Goal: Task Accomplishment & Management: Manage account settings

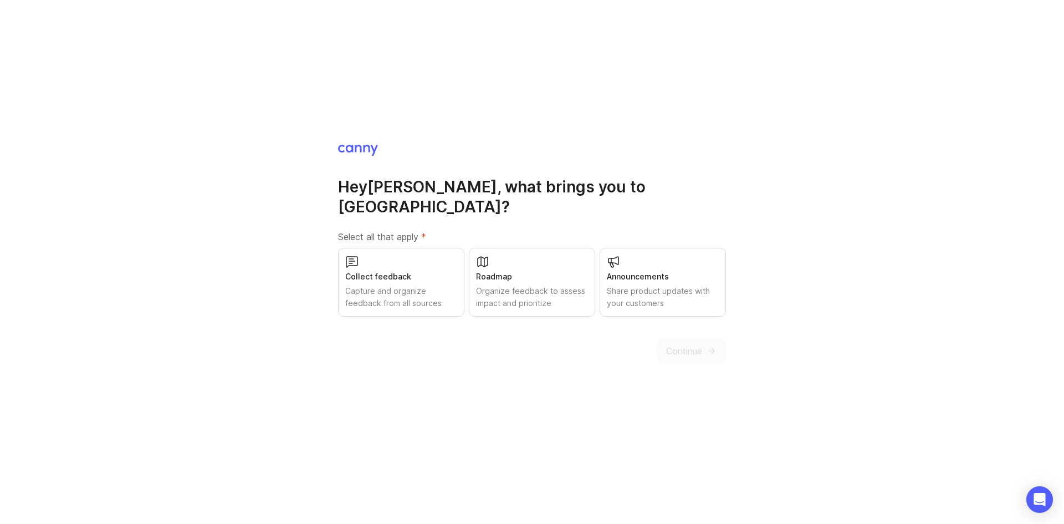
click at [435, 285] on div "Capture and organize feedback from all sources" at bounding box center [401, 297] width 112 height 24
click at [545, 289] on div "Organize feedback to assess impact and prioritize" at bounding box center [532, 297] width 112 height 24
click at [703, 345] on button "Continue" at bounding box center [691, 351] width 69 height 24
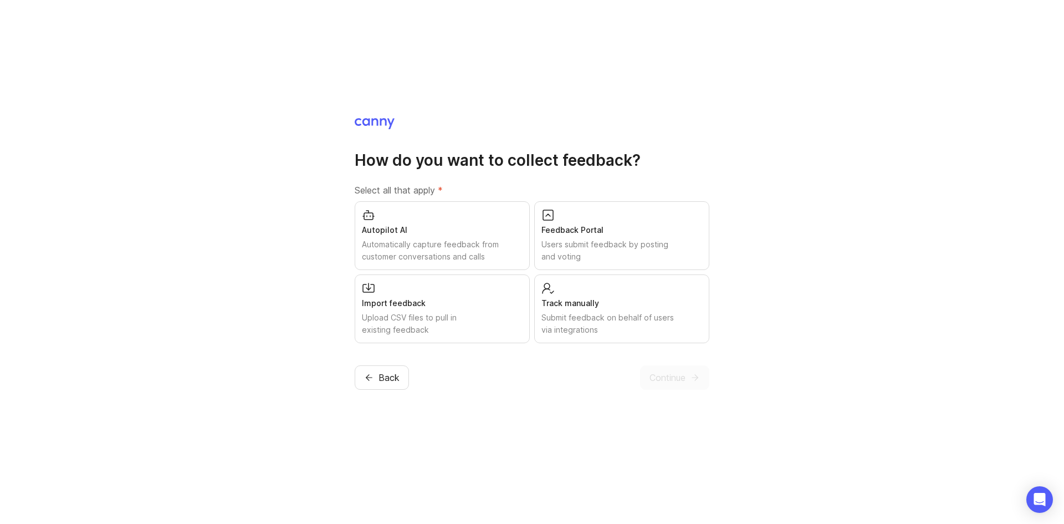
click at [668, 227] on div "Feedback Portal" at bounding box center [622, 230] width 161 height 12
click at [677, 381] on span "Continue" at bounding box center [668, 377] width 36 height 13
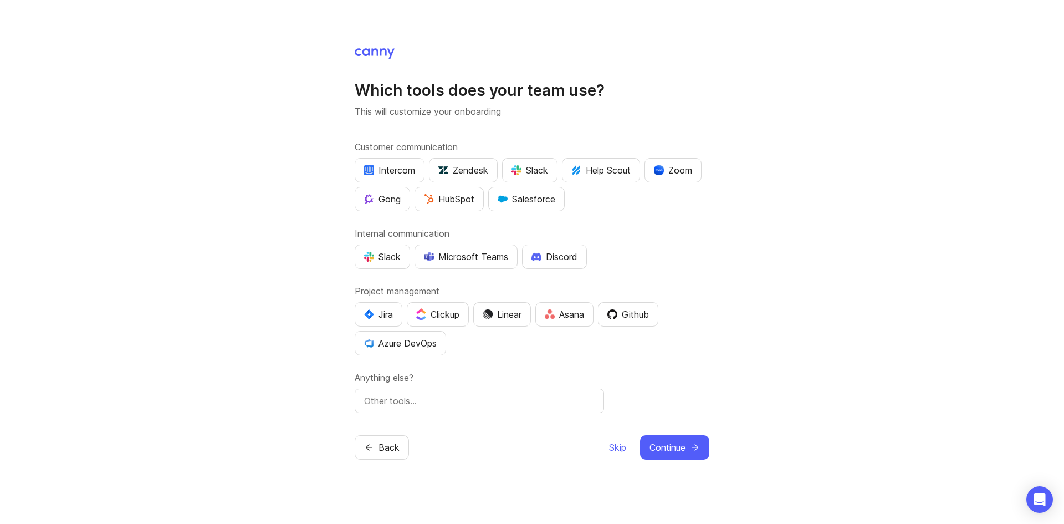
click at [522, 167] on img "button" at bounding box center [517, 170] width 10 height 10
click at [549, 200] on div "Salesforce" at bounding box center [527, 198] width 58 height 13
click at [381, 253] on div "Slack" at bounding box center [382, 256] width 37 height 13
click at [547, 165] on div "Slack" at bounding box center [530, 170] width 37 height 13
click at [381, 318] on div "Jira" at bounding box center [378, 314] width 29 height 13
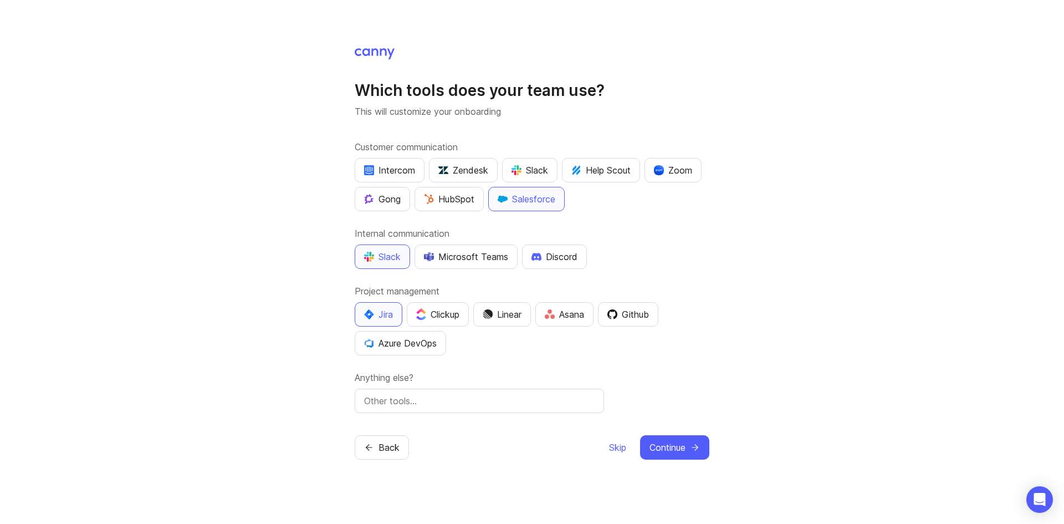
click at [512, 409] on div at bounding box center [479, 401] width 249 height 24
click at [527, 407] on div at bounding box center [479, 401] width 249 height 24
click at [574, 397] on input "text" at bounding box center [479, 400] width 231 height 13
click at [566, 406] on input "text" at bounding box center [479, 400] width 231 height 13
click at [661, 402] on div "Anything else?" at bounding box center [532, 392] width 355 height 42
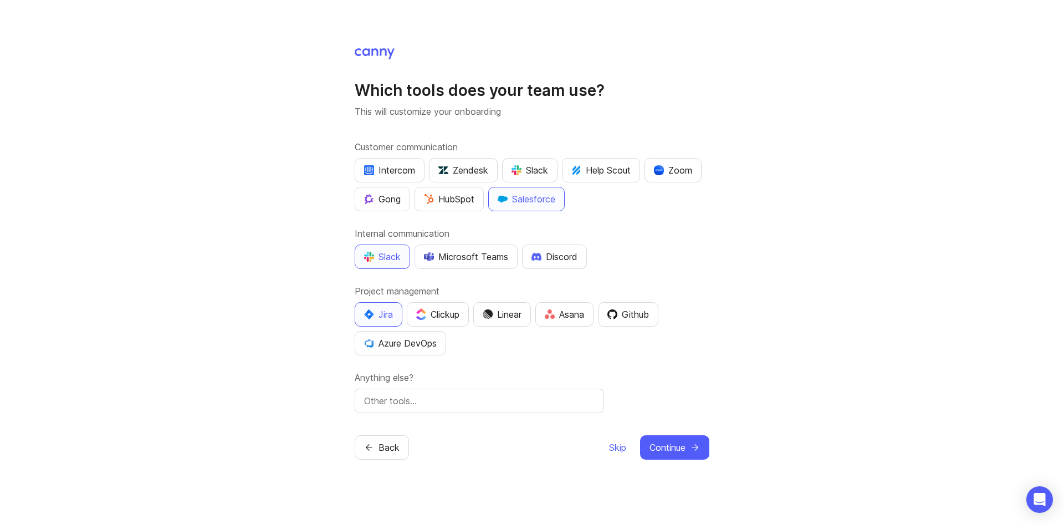
click at [547, 402] on input "text" at bounding box center [479, 400] width 231 height 13
type input "Jotform"
click at [687, 457] on button "Continue" at bounding box center [674, 447] width 69 height 24
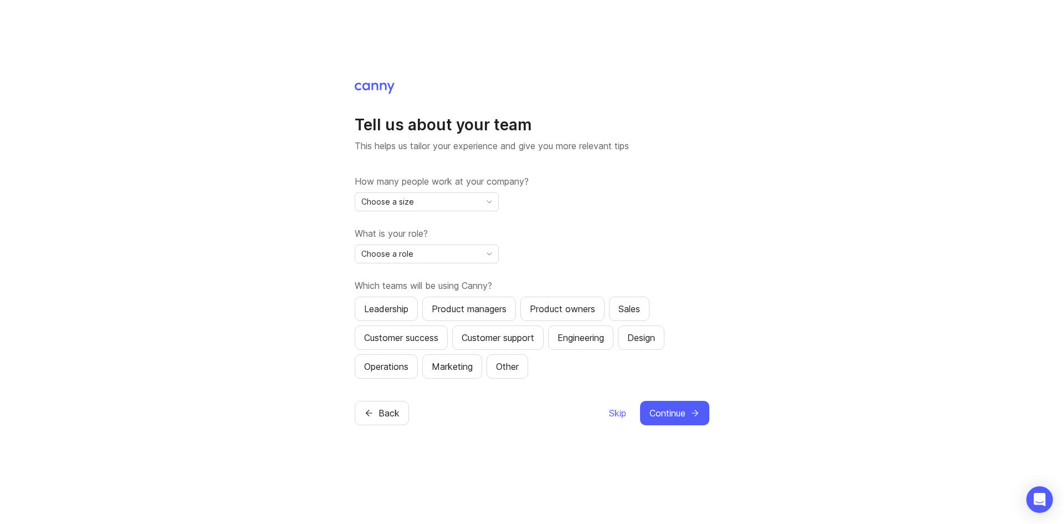
click at [492, 197] on icon "toggle icon" at bounding box center [490, 201] width 18 height 9
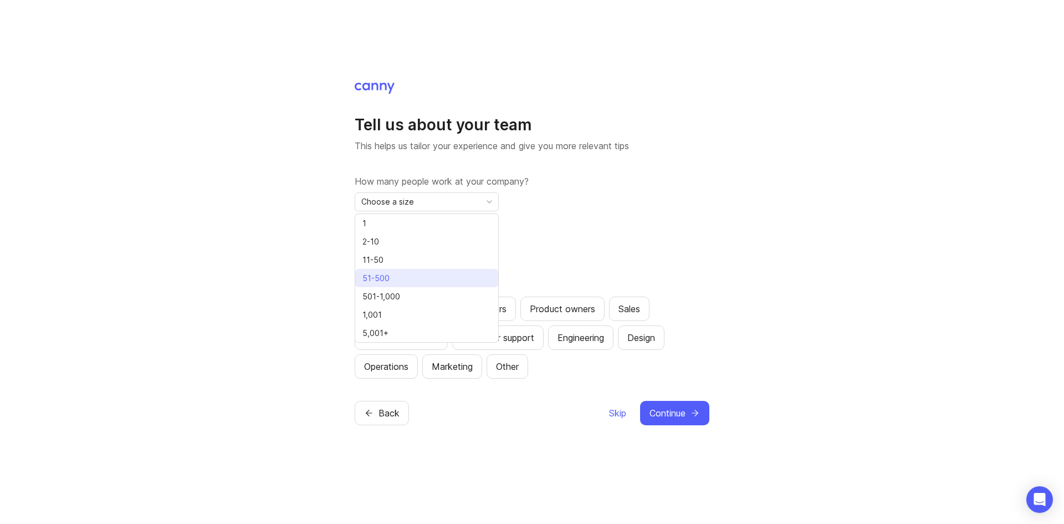
click at [453, 275] on li "51-500" at bounding box center [426, 278] width 143 height 18
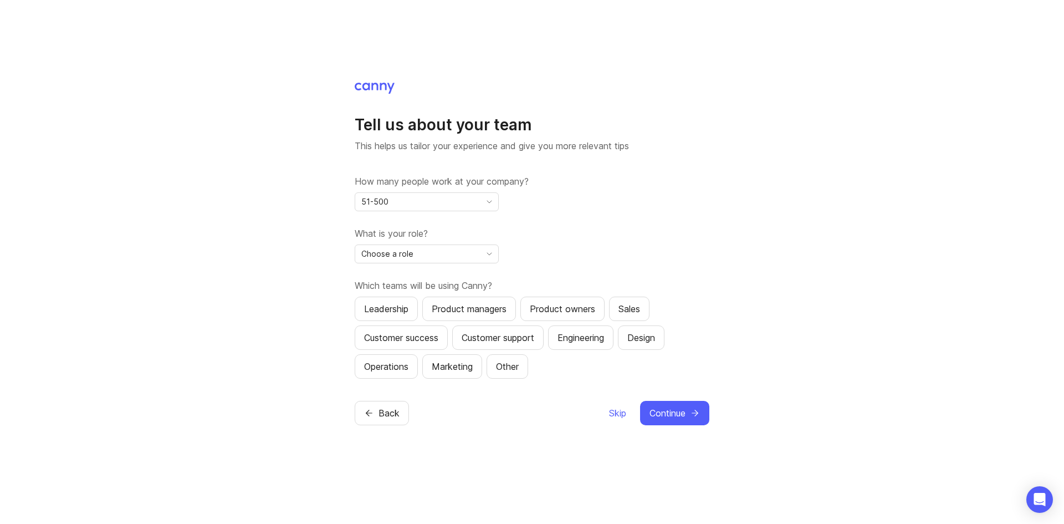
click at [493, 259] on span "toggle menu" at bounding box center [490, 254] width 18 height 12
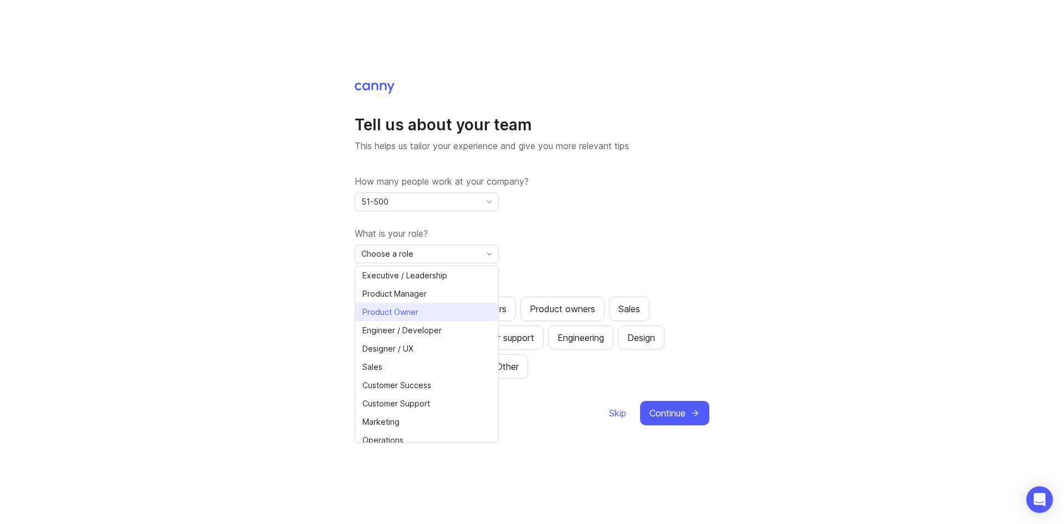
click at [437, 314] on li "Product Owner" at bounding box center [426, 312] width 143 height 18
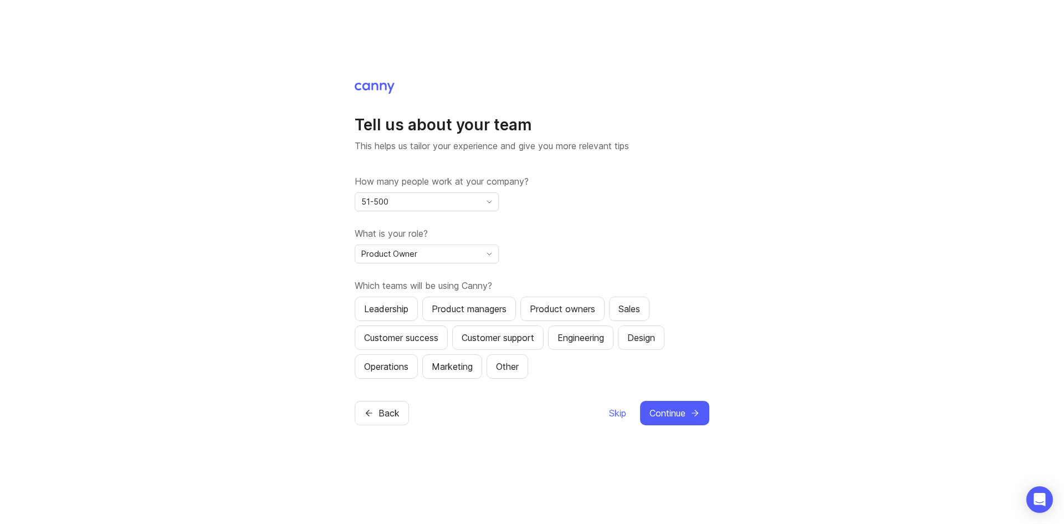
click at [506, 314] on div "Product managers" at bounding box center [469, 308] width 75 height 13
click at [568, 312] on div "Product owners" at bounding box center [562, 308] width 65 height 13
click at [697, 414] on icon "submit" at bounding box center [696, 413] width 3 height 6
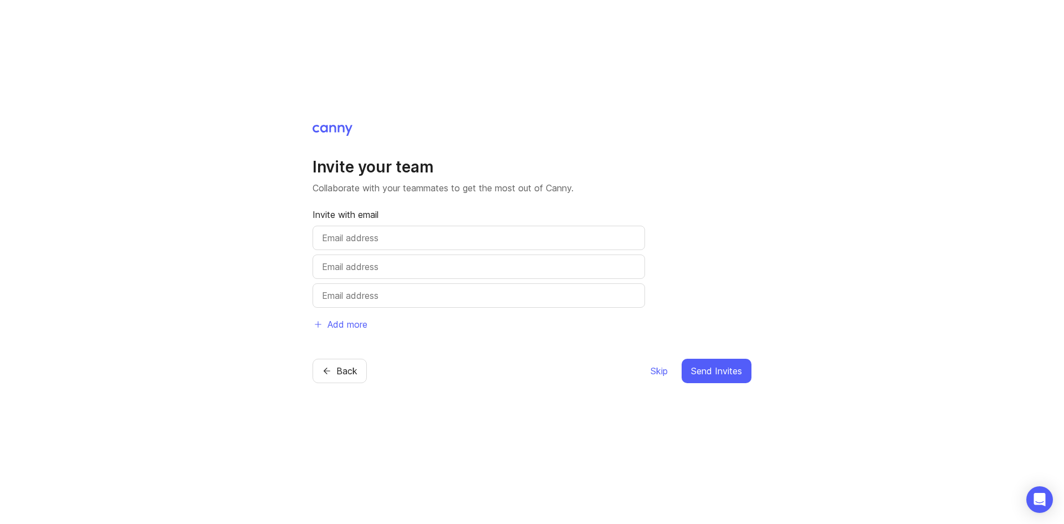
click at [659, 370] on span "Skip" at bounding box center [659, 370] width 17 height 13
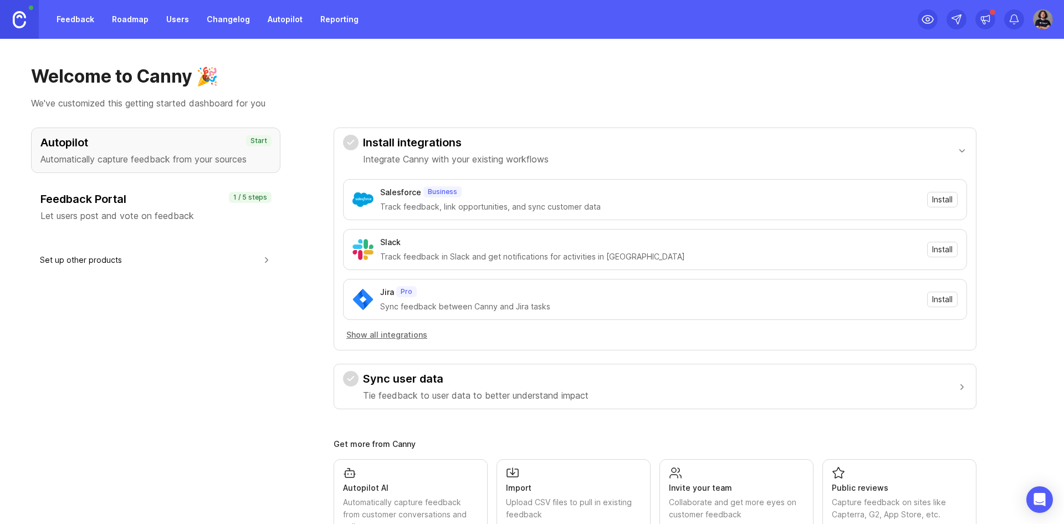
click at [198, 203] on h3 "Feedback Portal" at bounding box center [155, 199] width 231 height 16
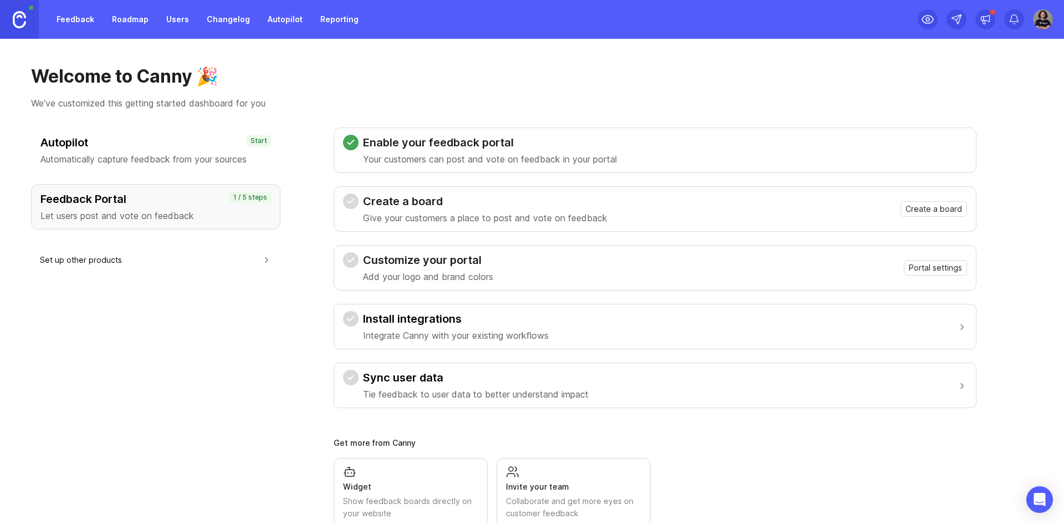
click at [948, 206] on span "Create a board" at bounding box center [934, 208] width 57 height 11
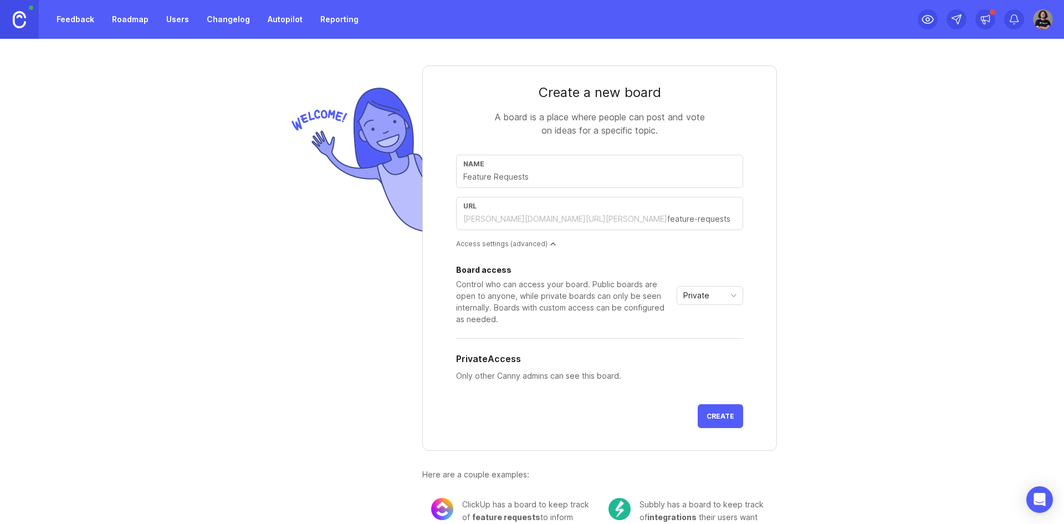
click at [533, 165] on div "Name" at bounding box center [599, 164] width 273 height 8
click at [547, 176] on input "text" at bounding box center [599, 177] width 273 height 12
click at [735, 297] on icon "toggle icon" at bounding box center [734, 295] width 18 height 9
click at [571, 168] on div "Name" at bounding box center [599, 171] width 287 height 33
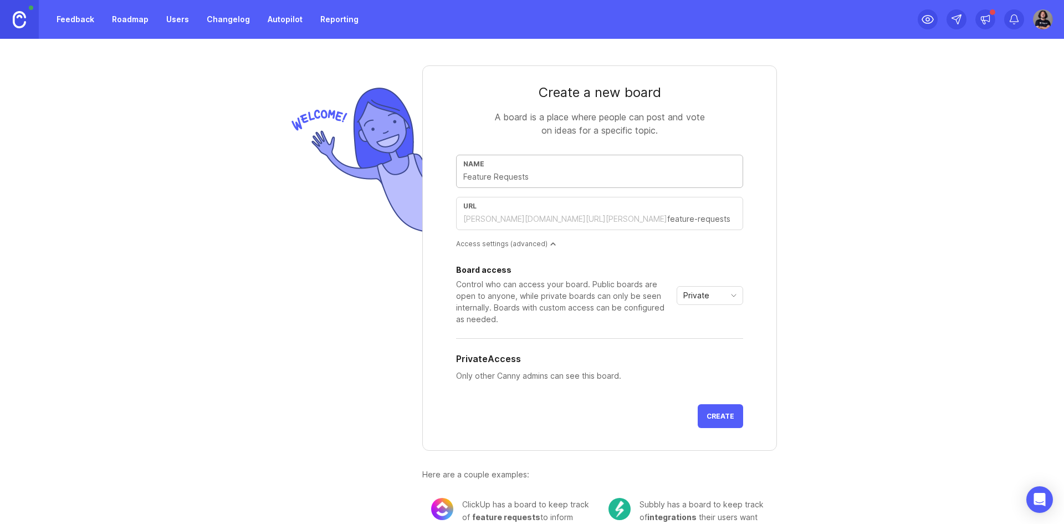
click at [545, 171] on input "text" at bounding box center [599, 177] width 273 height 12
click at [543, 178] on input "text" at bounding box center [599, 177] width 273 height 12
drag, startPoint x: 518, startPoint y: 173, endPoint x: 490, endPoint y: 176, distance: 28.4
click at [518, 173] on input "text" at bounding box center [599, 177] width 273 height 12
click at [480, 176] on input "text" at bounding box center [599, 177] width 273 height 12
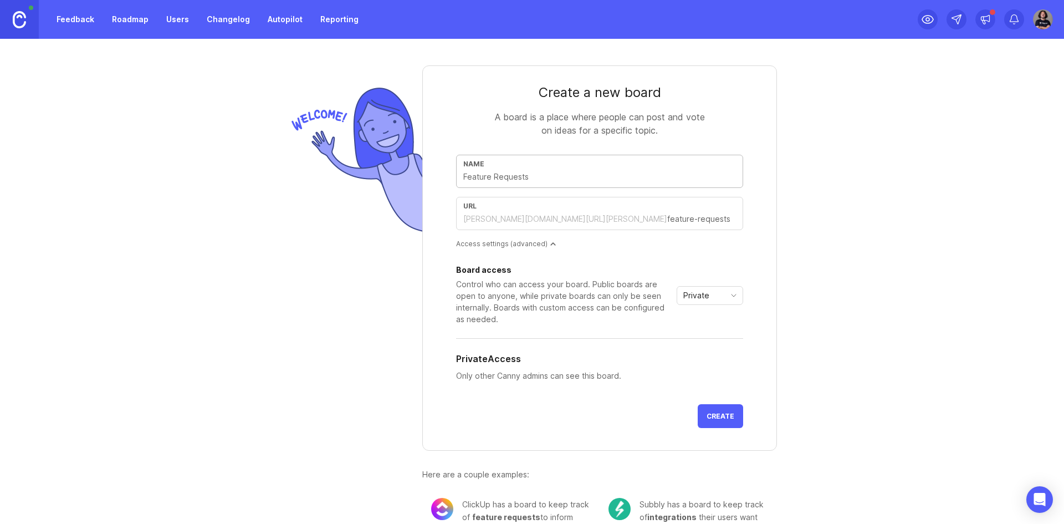
click at [667, 217] on input "text" at bounding box center [701, 219] width 69 height 12
click at [523, 173] on input "text" at bounding box center [599, 177] width 273 height 12
drag, startPoint x: 527, startPoint y: 177, endPoint x: 450, endPoint y: 175, distance: 77.1
click at [450, 175] on form "Create a new board A board is a place where people can post and vote on ideas f…" at bounding box center [599, 257] width 355 height 385
type input "M"
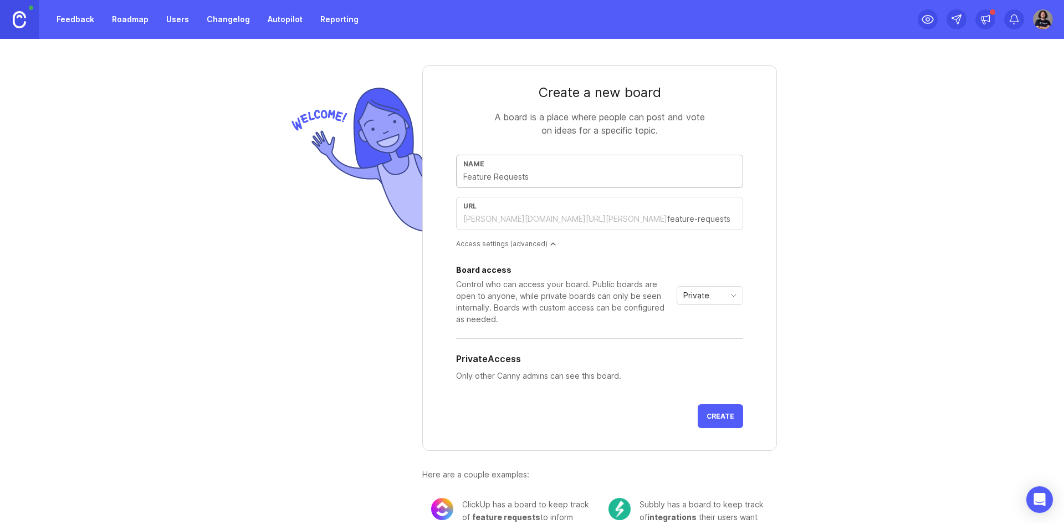
type input "m"
type input "My"
type input "my"
type input "MyS"
type input "mys"
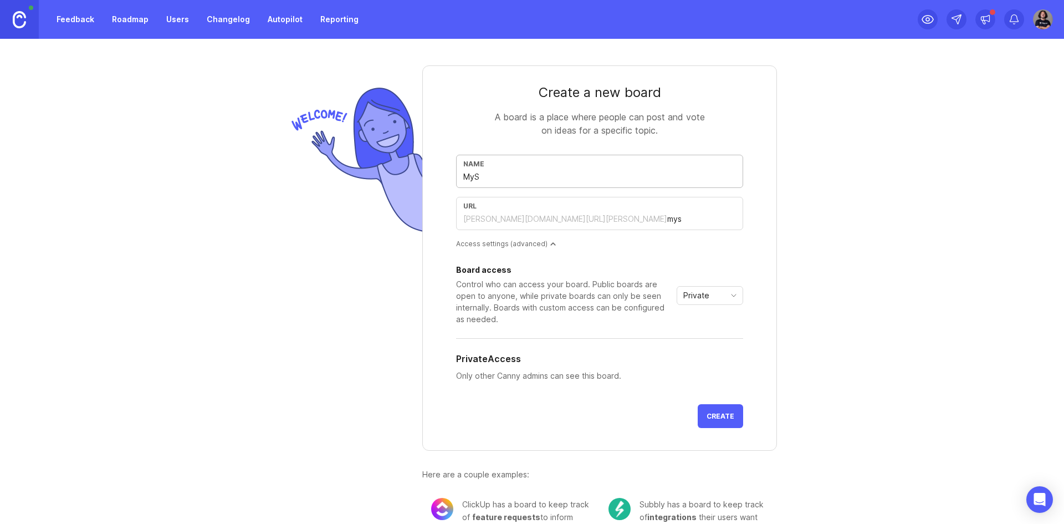
type input "MySa"
type input "mysa"
type input "MySaf"
type input "mysaf"
type input "MySafe"
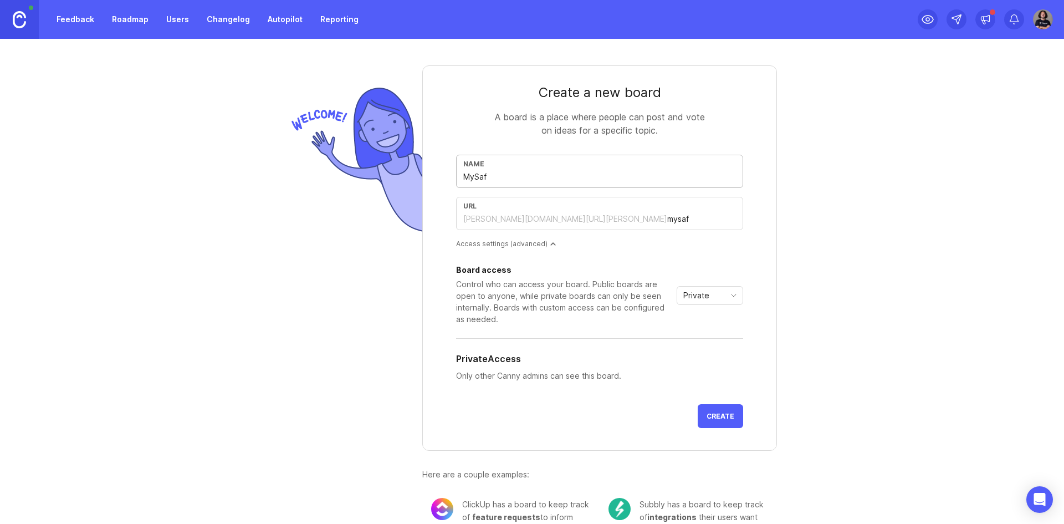
type input "mysafe"
type input "MySafe F"
type input "mysafe-f"
type input "MySafe"
type input "mysafe"
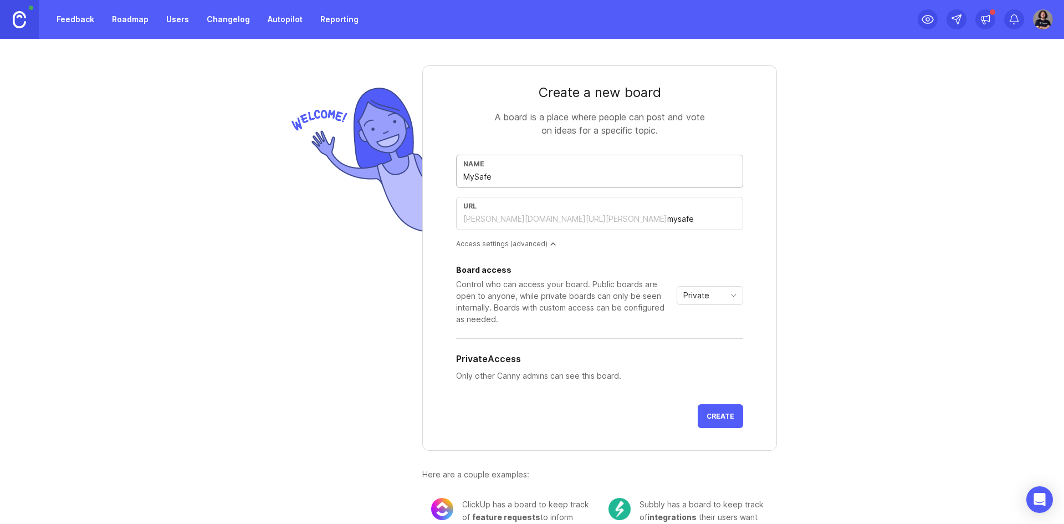
type input "MySafe 2"
type input "mysafe-2"
type input "MySafe 2.0"
type input "mysafe-20"
type input "MySafe 2.0 F"
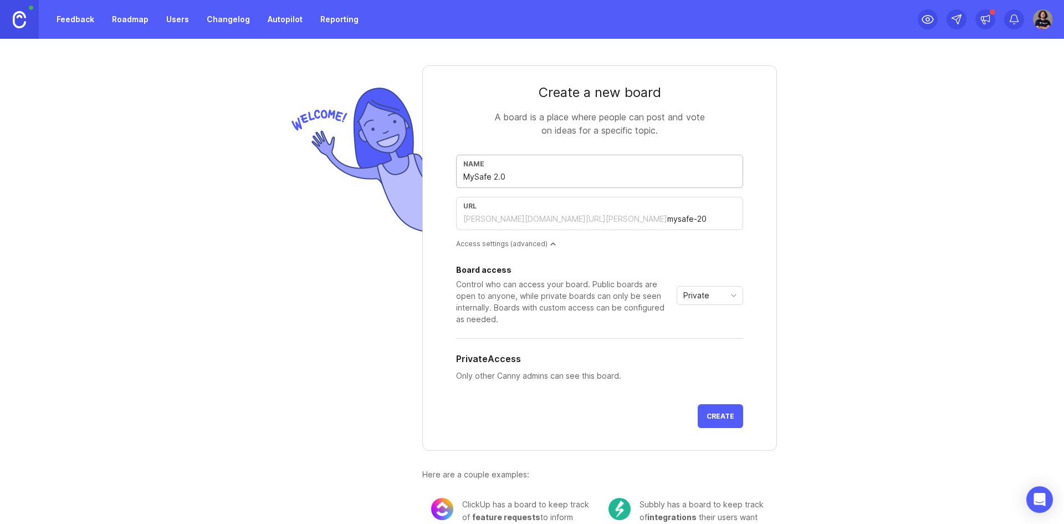
type input "mysafe-20-f"
type input "MySafe 2.0 Fe"
type input "mysafe-20-fe"
type input "MySafe 2.0 Fea"
type input "mysafe-20-fea"
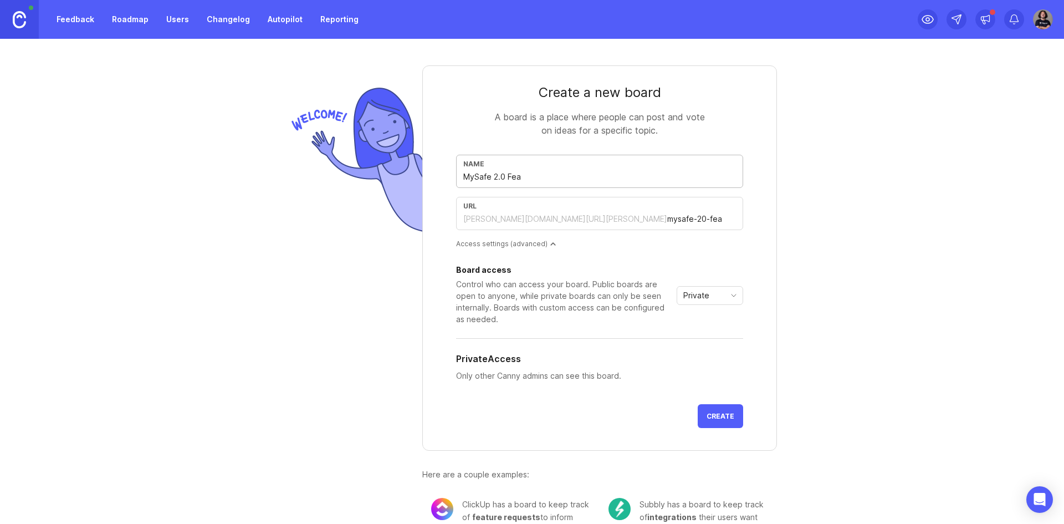
type input "MySafe 2.0 Feat"
type input "mysafe-20-feat"
type input "MySafe 2.0 Featu"
type input "mysafe-20-featu"
type input "MySafe 2.0 Featur"
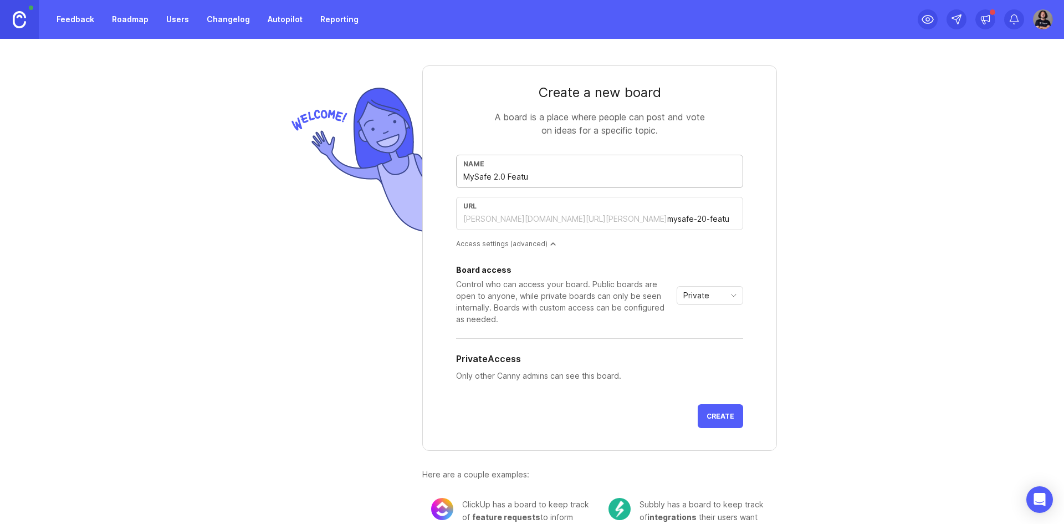
type input "mysafe-20-featur"
type input "MySafe 2.0 Feature"
type input "mysafe-20-feature"
type input "MySafe 2.0 Feature R"
type input "mysafe-20-feature-r"
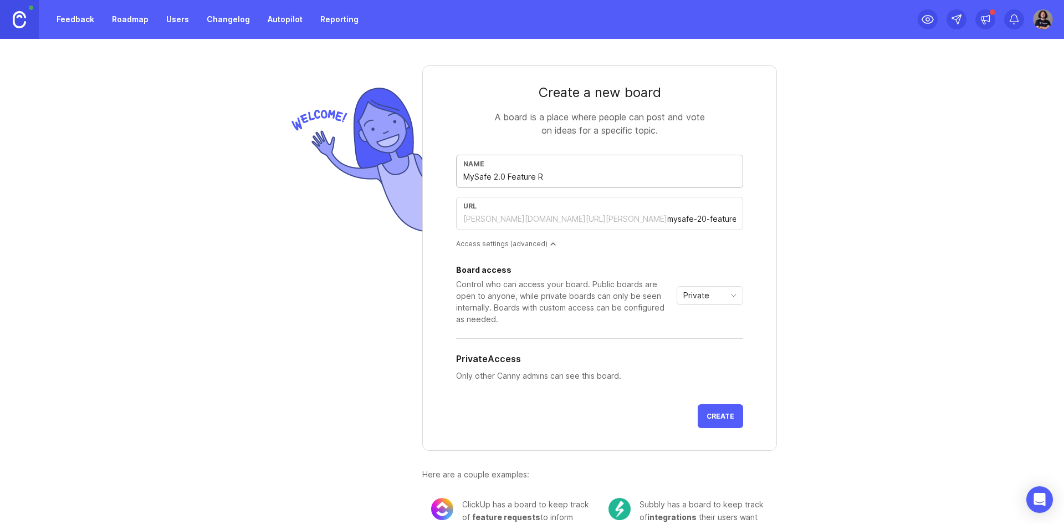
type input "MySafe 2.0 Feature Re"
type input "mysafe-20-feature-re"
type input "MySafe 2.0 Feature Req"
type input "mysafe-20-feature-req"
type input "MySafe 2.0 Feature Requ"
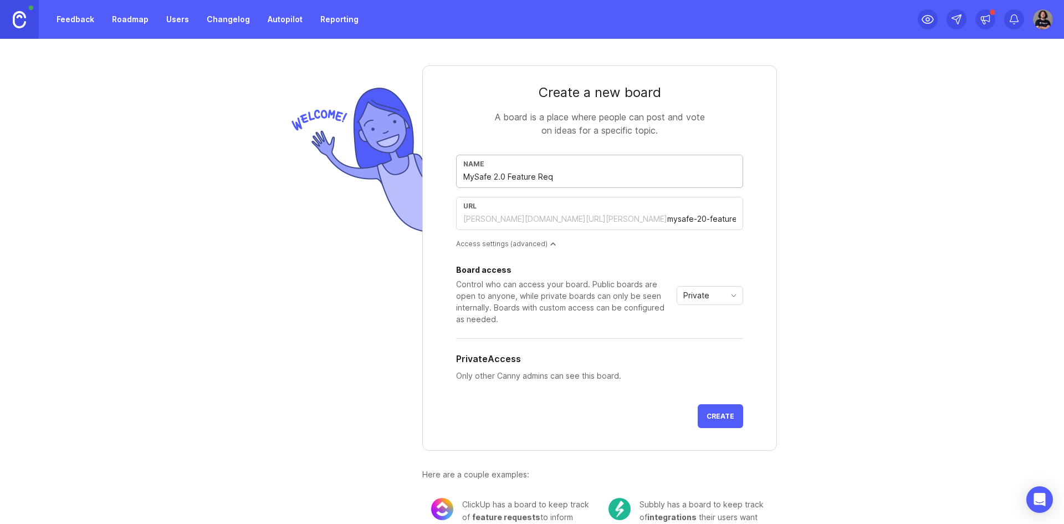
type input "mysafe-20-feature-requ"
type input "MySafe 2.0 Feature Reque"
type input "mysafe-20-feature-reque"
type input "MySafe 2.0 Feature Reques"
type input "mysafe-20-feature-reques"
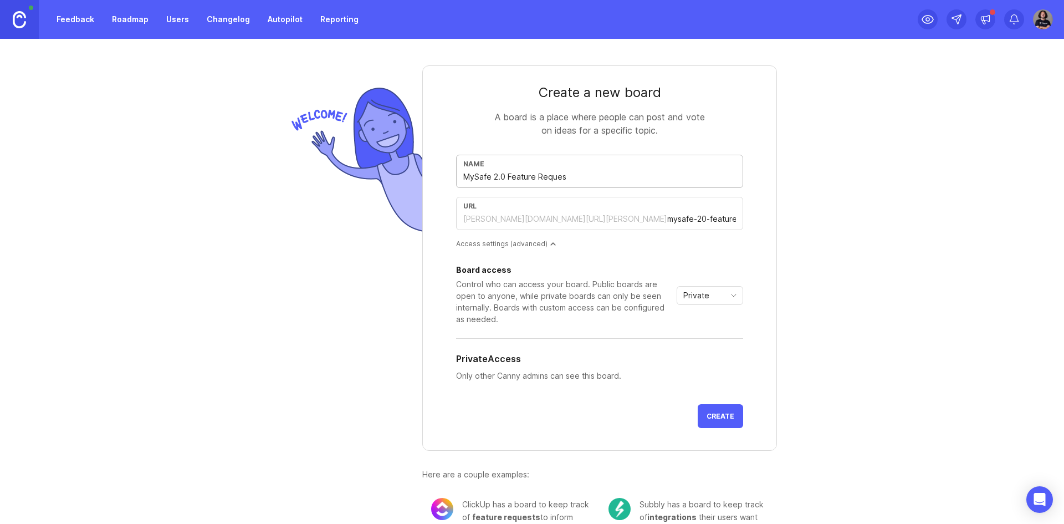
type input "MySafe 2.0 Feature Request"
type input "mysafe-20-feature-request"
type input "MySafe 2.0 Feature Requests"
type input "mysafe-20-feature-requests"
type input "MySafe 2.0 Feature Requests"
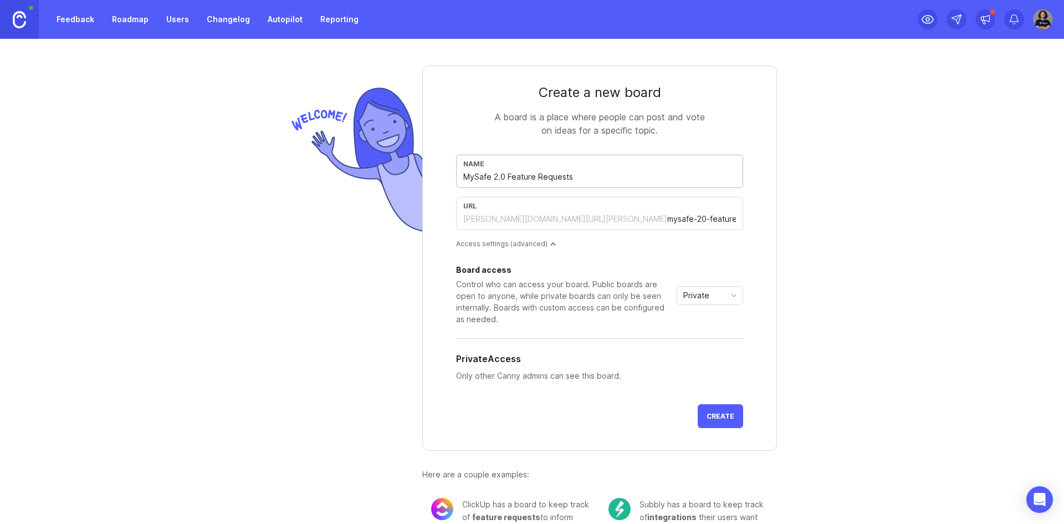
click at [738, 295] on icon "toggle icon" at bounding box center [734, 295] width 18 height 9
click at [724, 280] on div "Board access Control who can access your board. Public boards are open to anyon…" at bounding box center [599, 295] width 287 height 59
click at [732, 300] on span "toggle menu" at bounding box center [734, 295] width 18 height 12
click at [711, 338] on li "Public" at bounding box center [705, 335] width 65 height 18
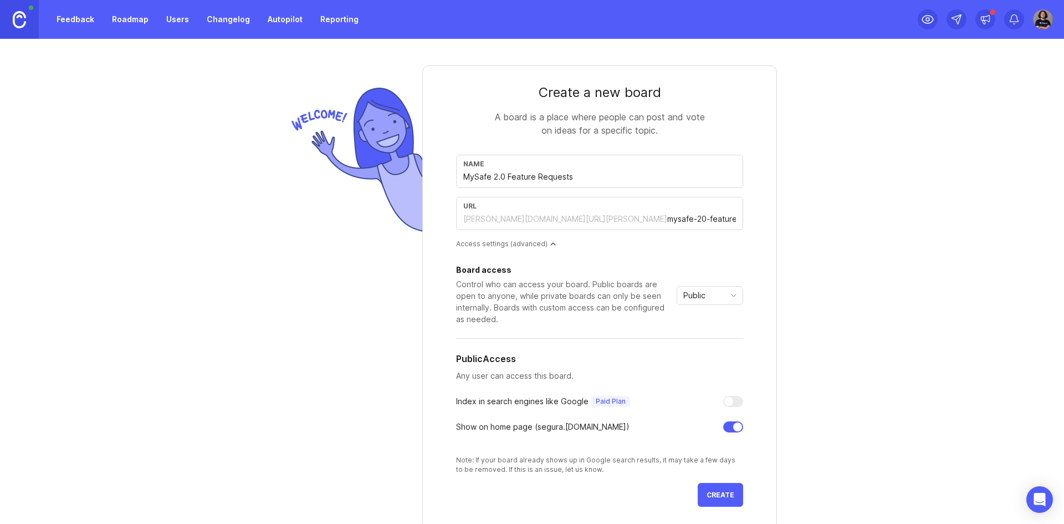
scroll to position [55, 0]
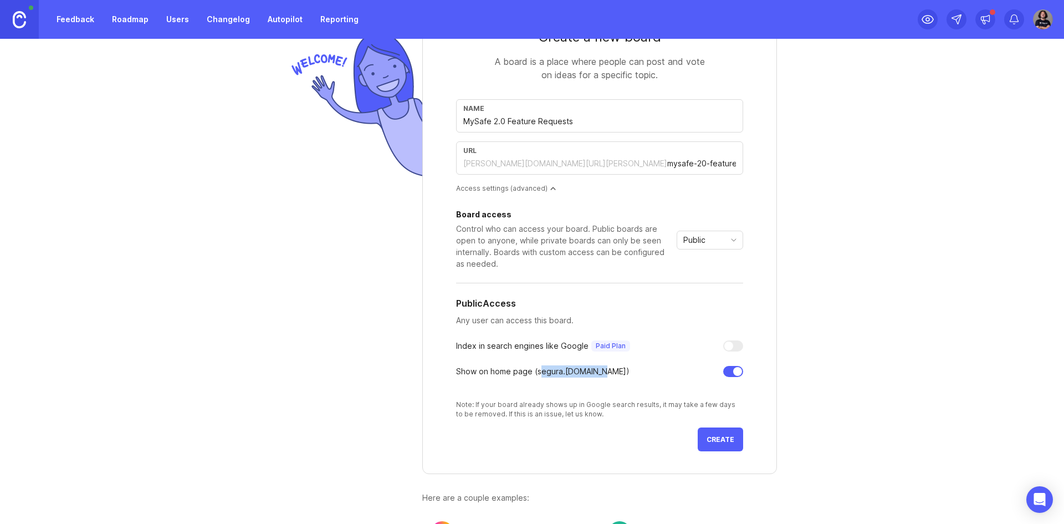
drag, startPoint x: 538, startPoint y: 375, endPoint x: 608, endPoint y: 375, distance: 69.8
click at [608, 375] on div "Show on home page ( [PERSON_NAME] .[PERSON_NAME][DOMAIN_NAME])" at bounding box center [599, 371] width 287 height 12
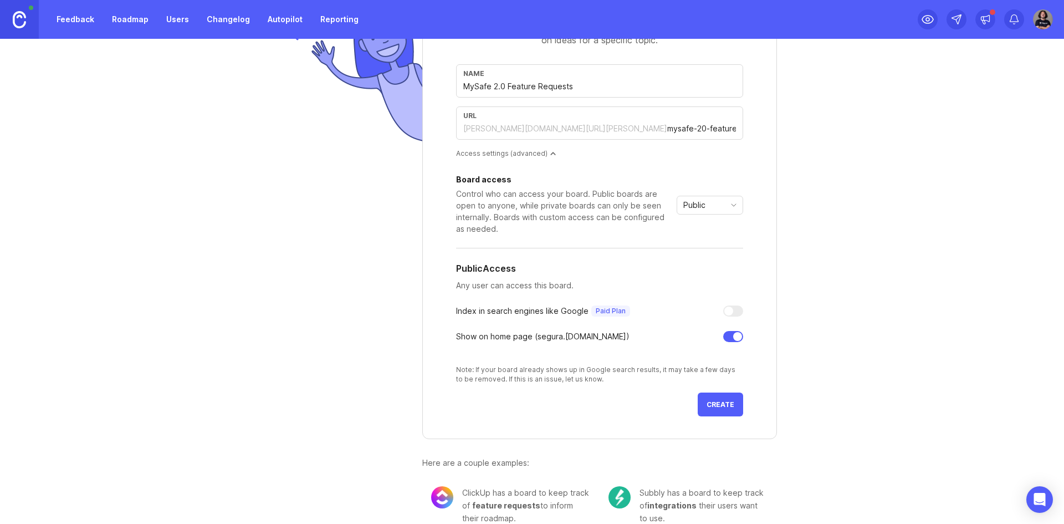
scroll to position [109, 0]
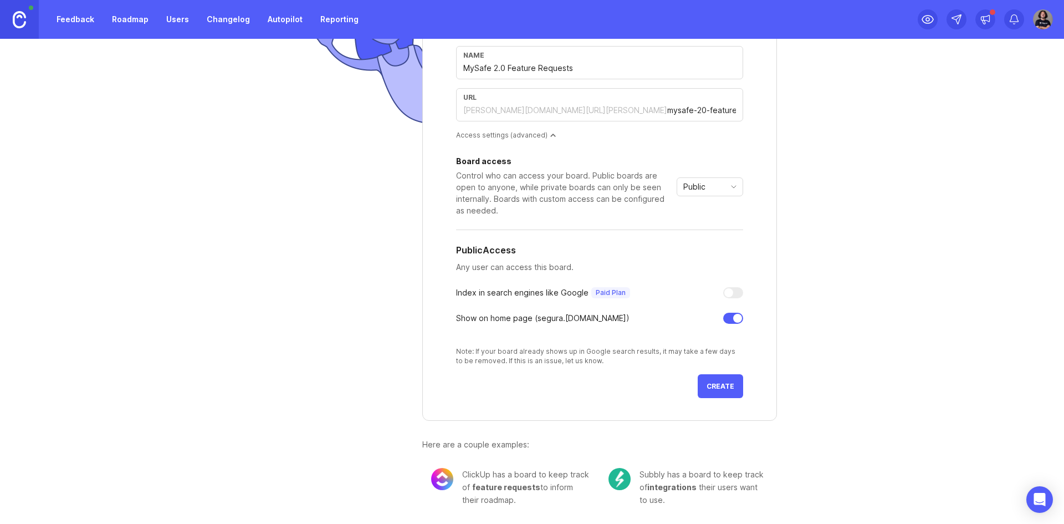
click at [727, 386] on span "Create" at bounding box center [721, 386] width 28 height 8
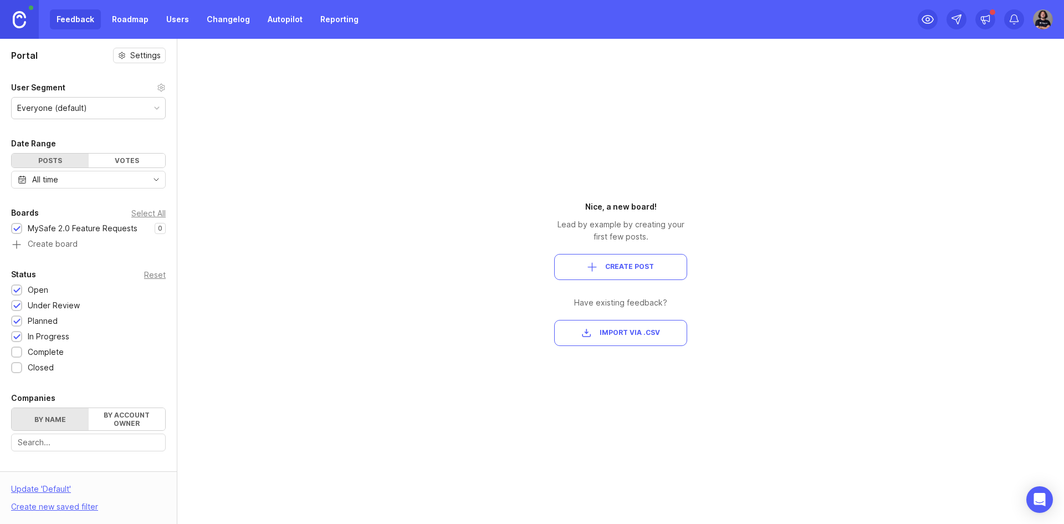
drag, startPoint x: 130, startPoint y: 9, endPoint x: 134, endPoint y: 15, distance: 7.2
click at [130, 9] on div "Feedback Roadmap Users Changelog Autopilot Reporting" at bounding box center [182, 19] width 365 height 39
click at [144, 20] on link "Roadmap" at bounding box center [130, 19] width 50 height 20
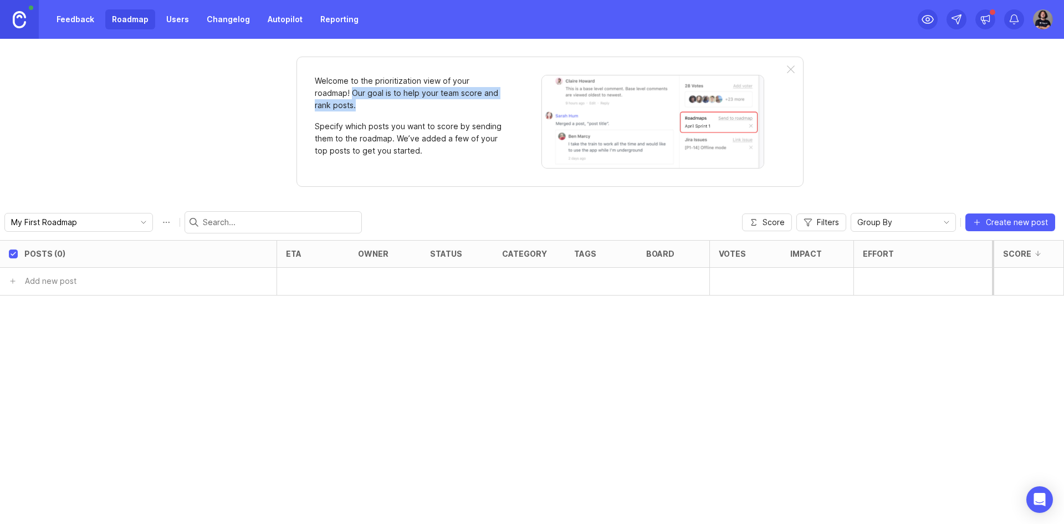
drag, startPoint x: 351, startPoint y: 91, endPoint x: 453, endPoint y: 118, distance: 104.9
click at [484, 113] on div "Welcome to the prioritization view of your roadmap! Our goal is to help your te…" at bounding box center [409, 122] width 188 height 94
click at [369, 126] on p "Specify which posts you want to score by sending them to the roadmap. We’ve add…" at bounding box center [409, 138] width 188 height 37
drag, startPoint x: 369, startPoint y: 126, endPoint x: 502, endPoint y: 125, distance: 133.0
click at [502, 125] on p "Specify which posts you want to score by sending them to the roadmap. We’ve add…" at bounding box center [409, 138] width 188 height 37
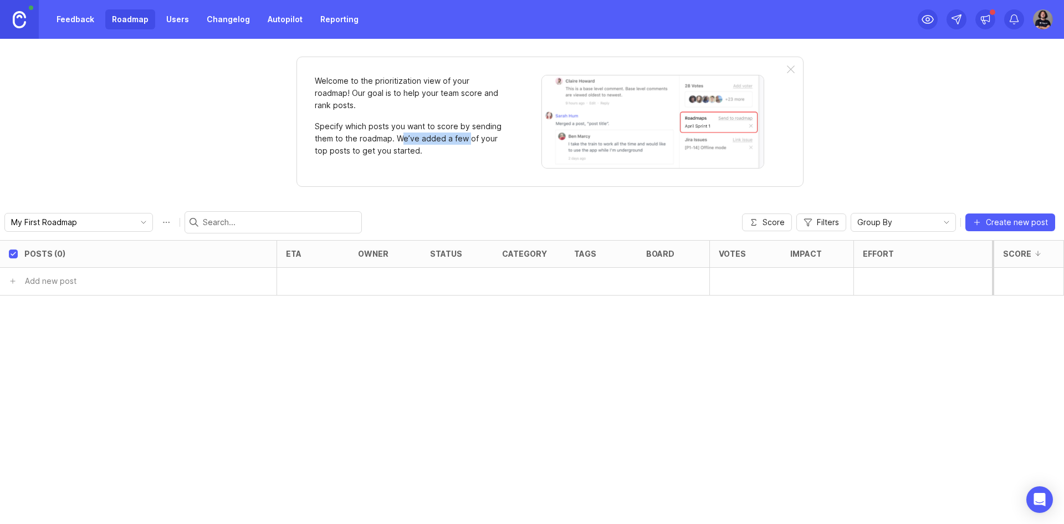
drag, startPoint x: 400, startPoint y: 137, endPoint x: 467, endPoint y: 137, distance: 67.1
click at [467, 137] on p "Specify which posts you want to score by sending them to the roadmap. We’ve add…" at bounding box center [409, 138] width 188 height 37
drag, startPoint x: 343, startPoint y: 126, endPoint x: 457, endPoint y: 131, distance: 114.3
click at [457, 131] on p "Specify which posts you want to score by sending them to the roadmap. We’ve add…" at bounding box center [409, 138] width 188 height 37
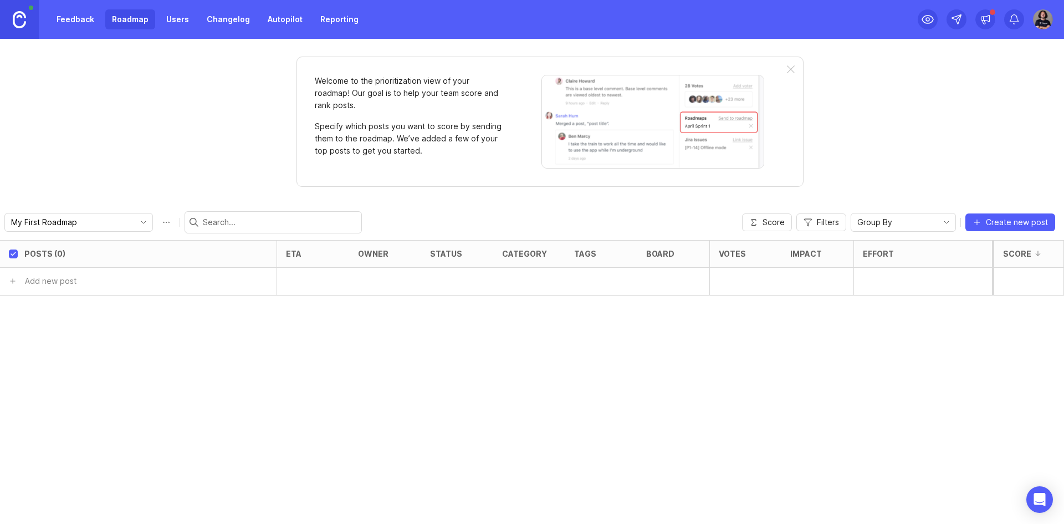
click at [381, 139] on p "Specify which posts you want to score by sending them to the roadmap. We’ve add…" at bounding box center [409, 138] width 188 height 37
drag, startPoint x: 236, startPoint y: 167, endPoint x: 125, endPoint y: 172, distance: 111.0
drag, startPoint x: 970, startPoint y: 371, endPoint x: 657, endPoint y: 394, distance: 313.4
click at [80, 19] on link "Feedback" at bounding box center [75, 19] width 51 height 20
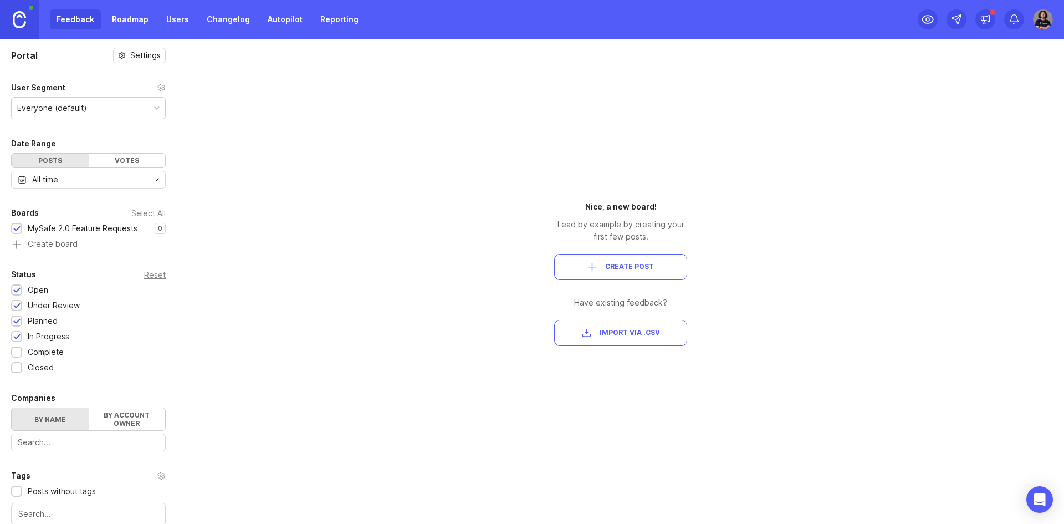
click at [131, 9] on div "Feedback Roadmap Users Changelog Autopilot Reporting" at bounding box center [182, 19] width 365 height 39
click at [134, 21] on link "Roadmap" at bounding box center [130, 19] width 50 height 20
